Goal: Find specific page/section: Find specific page/section

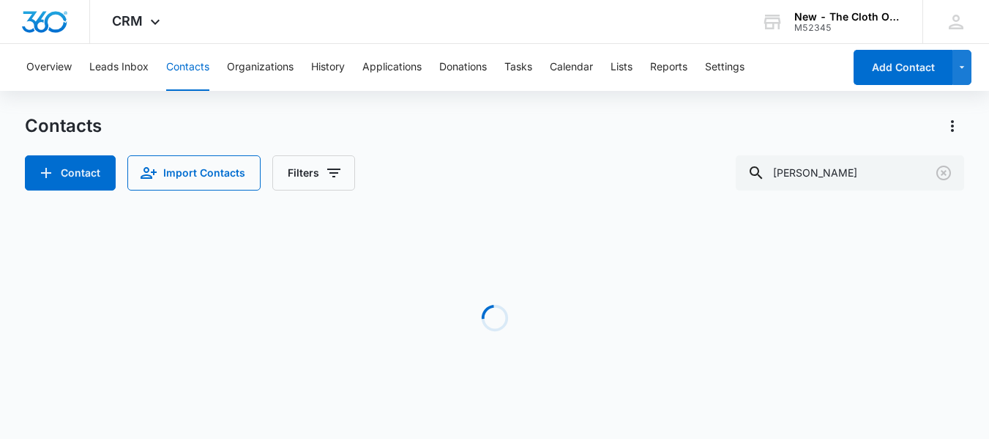
click at [879, 148] on div "Contacts Contact Import Contacts Filters [PERSON_NAME]" at bounding box center [494, 152] width 939 height 76
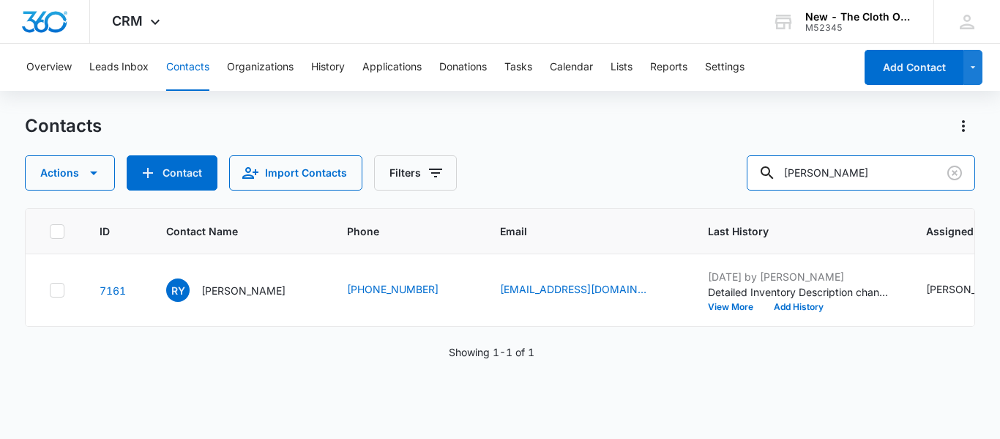
drag, startPoint x: 891, startPoint y: 182, endPoint x: 688, endPoint y: 195, distance: 204.0
click at [688, 195] on div "Contacts Actions Contact Import Contacts Filters [PERSON_NAME] ID Contact Name …" at bounding box center [500, 275] width 950 height 323
paste input "[EMAIL_ADDRESS][DOMAIN_NAME]"
type input "[EMAIL_ADDRESS][DOMAIN_NAME]"
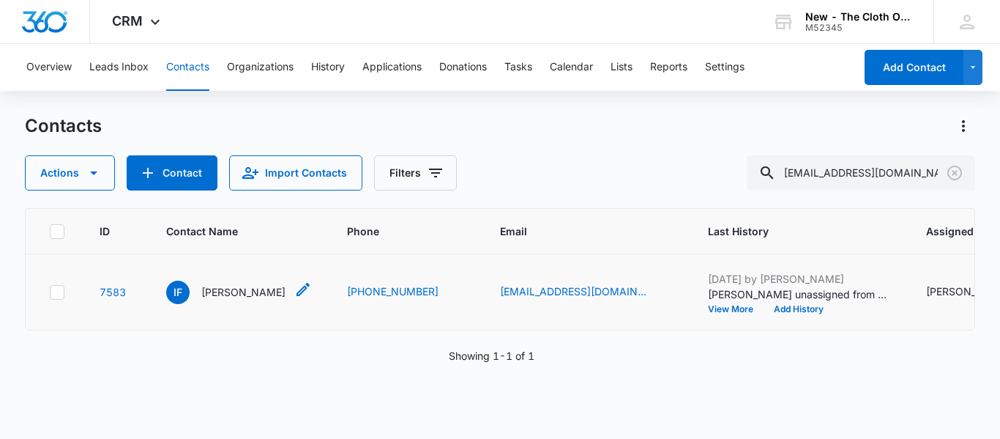
click at [230, 299] on p "[PERSON_NAME]" at bounding box center [243, 291] width 84 height 15
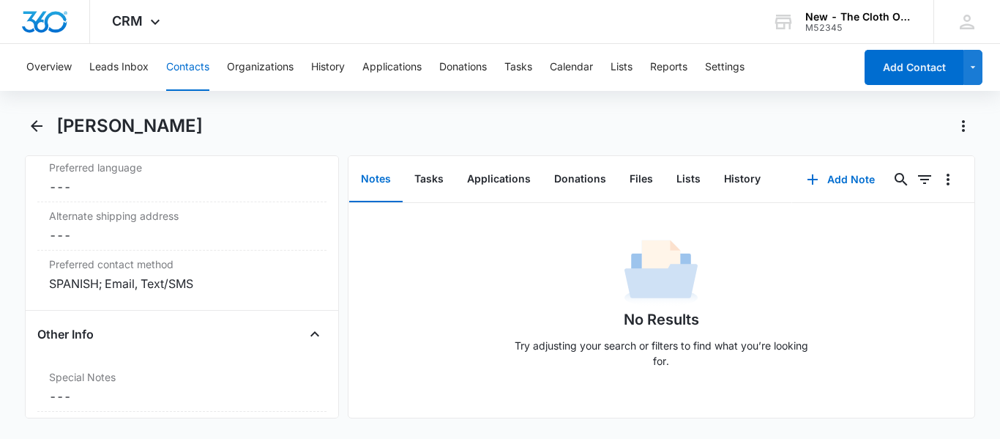
scroll to position [1534, 0]
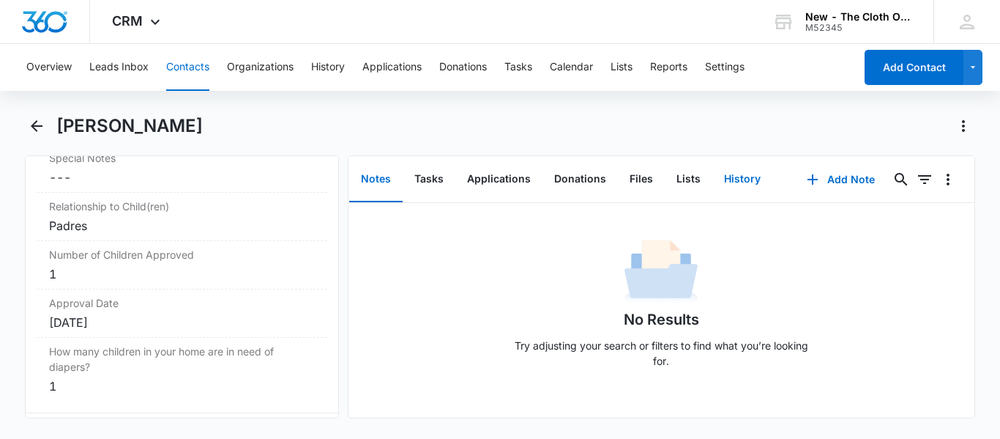
click at [753, 177] on button "History" at bounding box center [742, 179] width 60 height 45
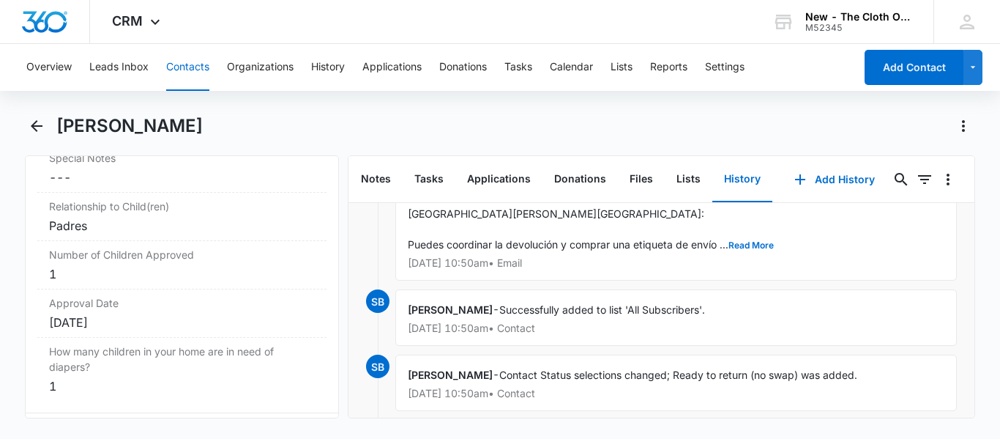
scroll to position [176, 0]
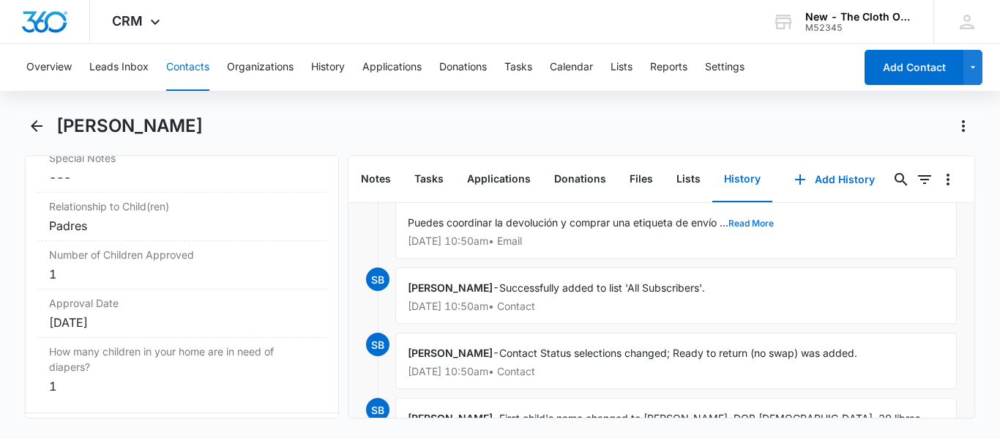
click at [748, 226] on button "Read More" at bounding box center [751, 223] width 45 height 9
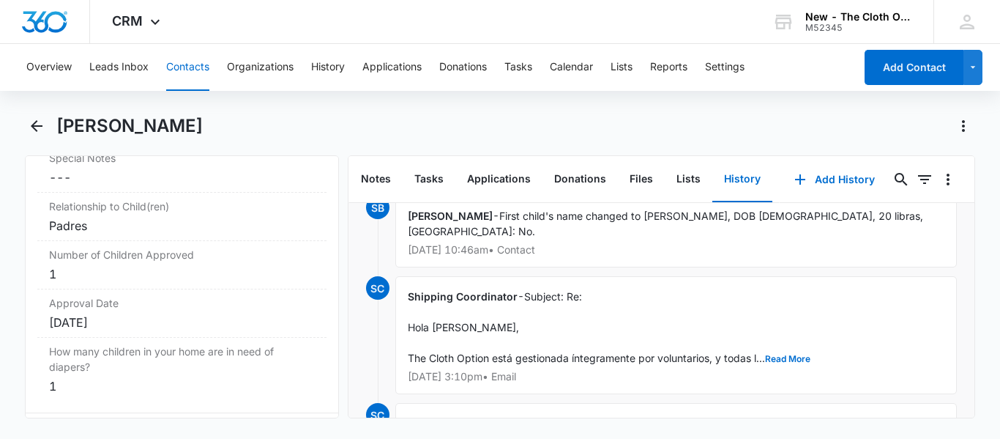
scroll to position [1476, 0]
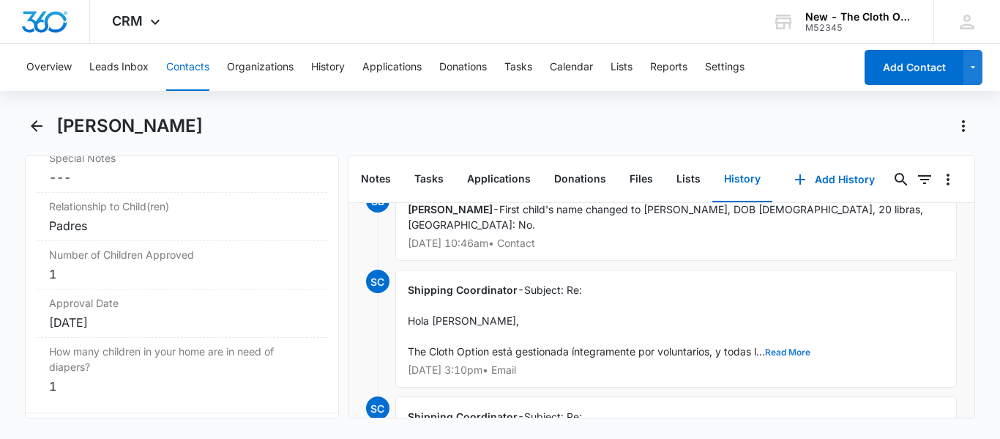
click at [786, 350] on button "Read More" at bounding box center [787, 352] width 45 height 9
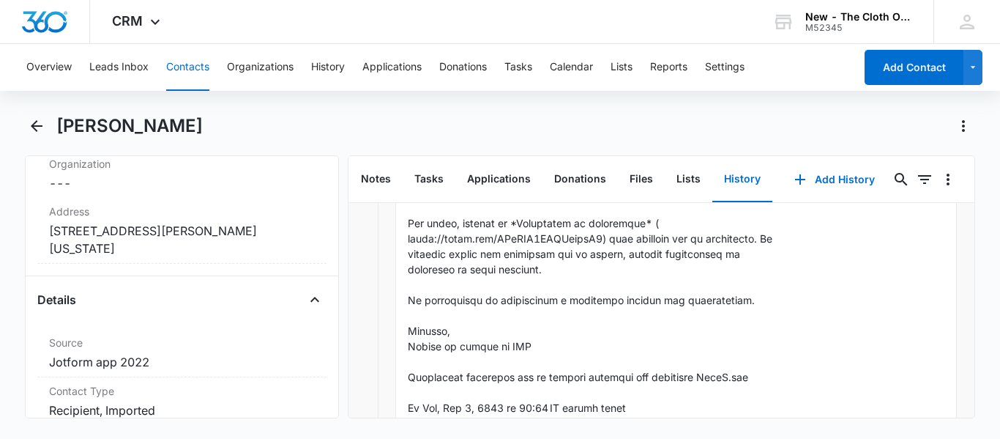
scroll to position [219, 0]
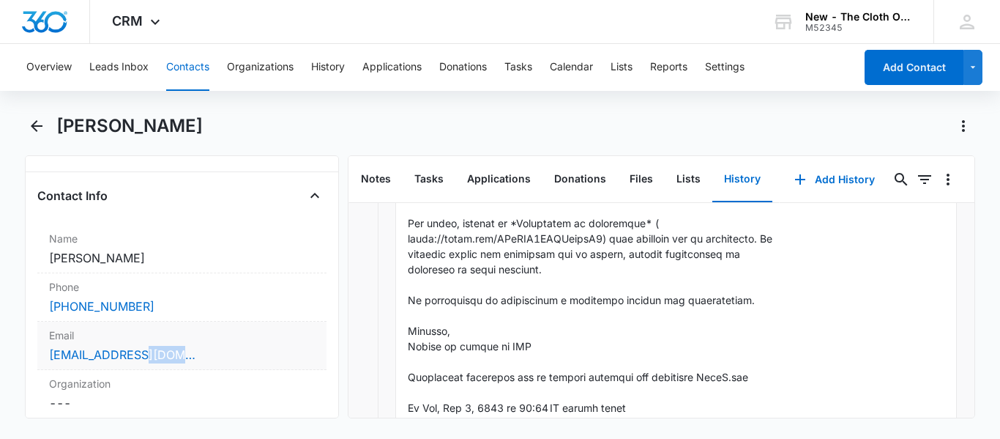
drag, startPoint x: 200, startPoint y: 352, endPoint x: 135, endPoint y: 353, distance: 64.4
click at [135, 353] on div "[EMAIL_ADDRESS][DOMAIN_NAME]" at bounding box center [182, 355] width 266 height 18
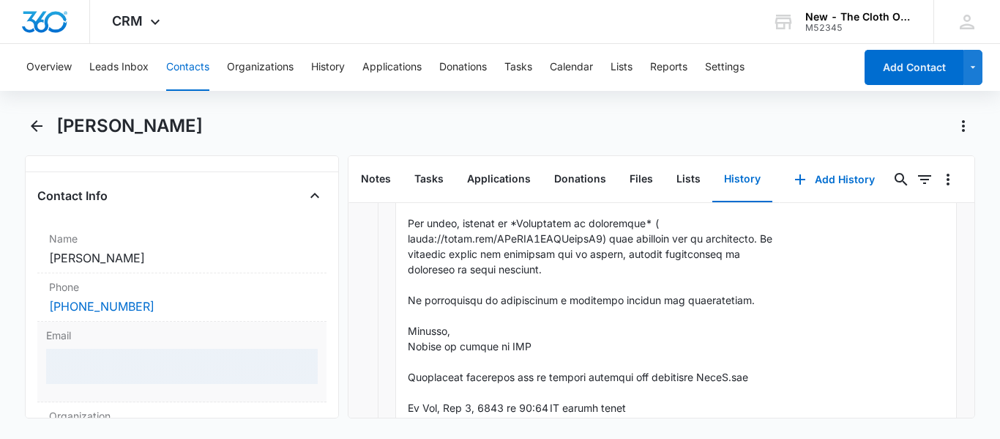
click at [227, 335] on label "Email" at bounding box center [182, 334] width 272 height 15
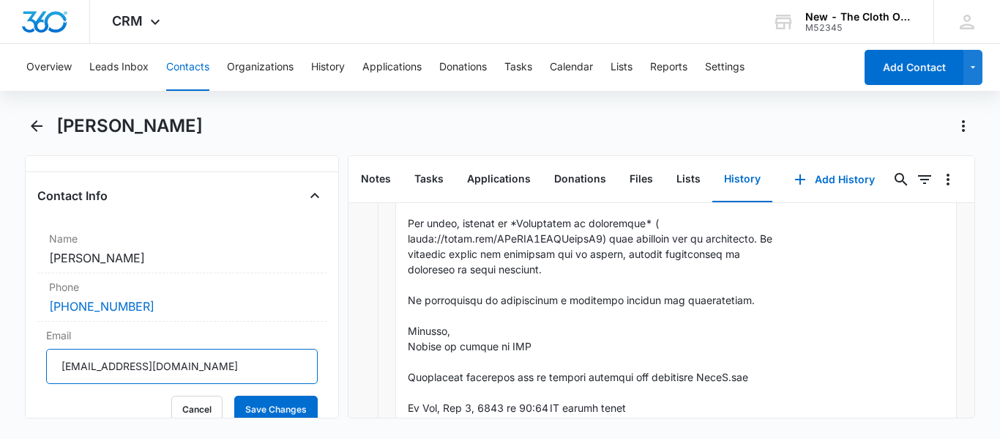
drag, startPoint x: 211, startPoint y: 365, endPoint x: 9, endPoint y: 370, distance: 202.2
click at [9, 370] on main "[PERSON_NAME] Remove IF [PERSON_NAME] Contact Info Name Cancel Save Changes [PE…" at bounding box center [500, 274] width 1000 height 321
click at [195, 71] on button "Contacts" at bounding box center [187, 67] width 43 height 47
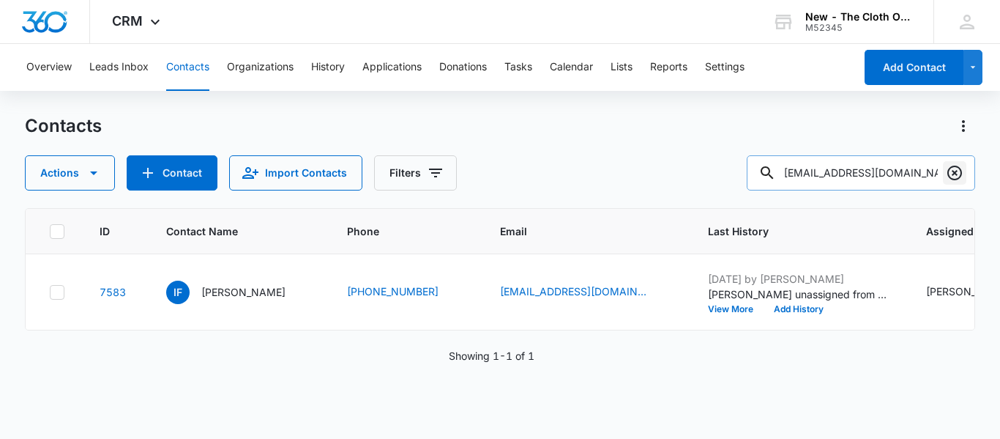
click at [961, 172] on icon "Clear" at bounding box center [954, 172] width 15 height 15
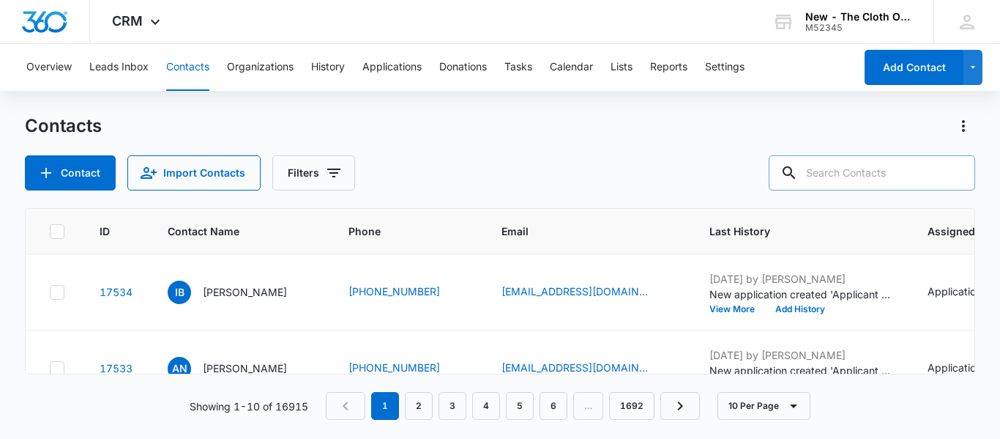
paste input "[EMAIL_ADDRESS][DOMAIN_NAME]"
type input "[EMAIL_ADDRESS][DOMAIN_NAME]"
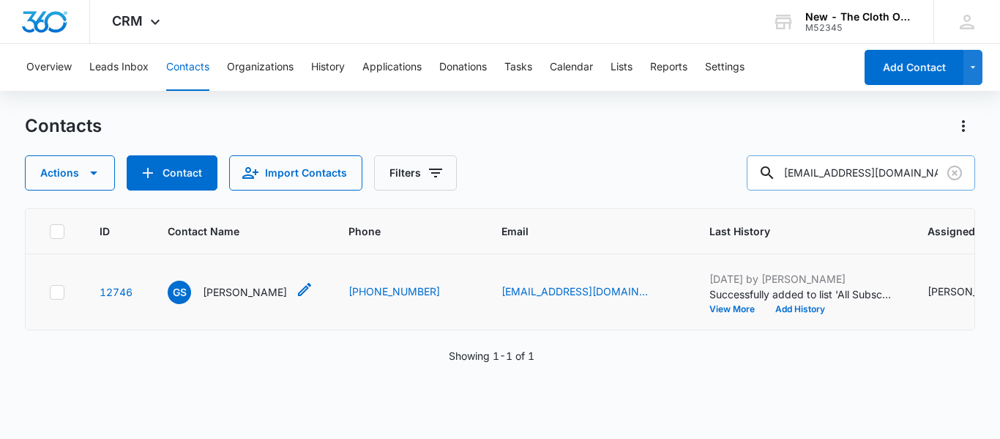
click at [258, 304] on div "GS [PERSON_NAME]" at bounding box center [227, 291] width 119 height 23
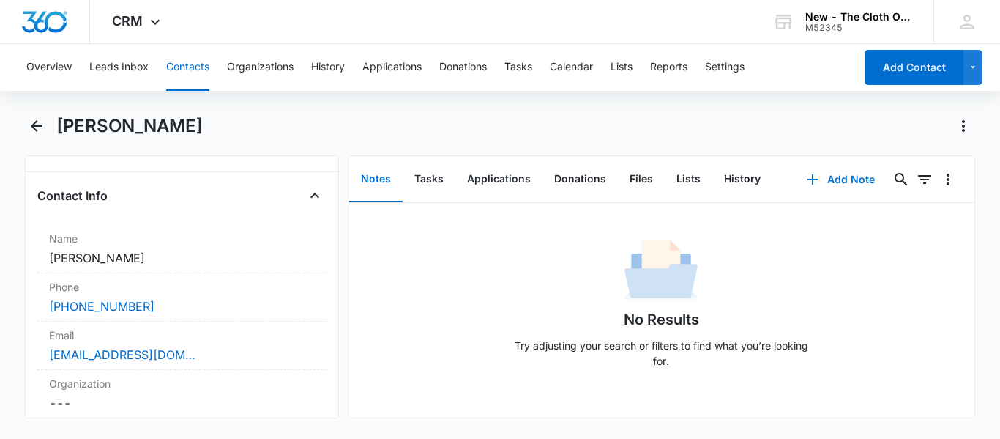
scroll to position [439, 0]
